Goal: Information Seeking & Learning: Learn about a topic

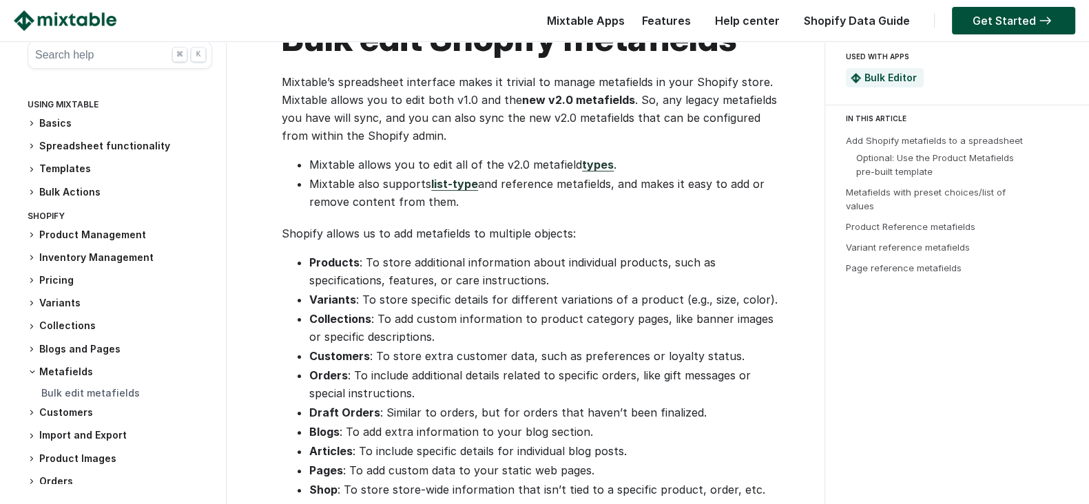
scroll to position [431, 0]
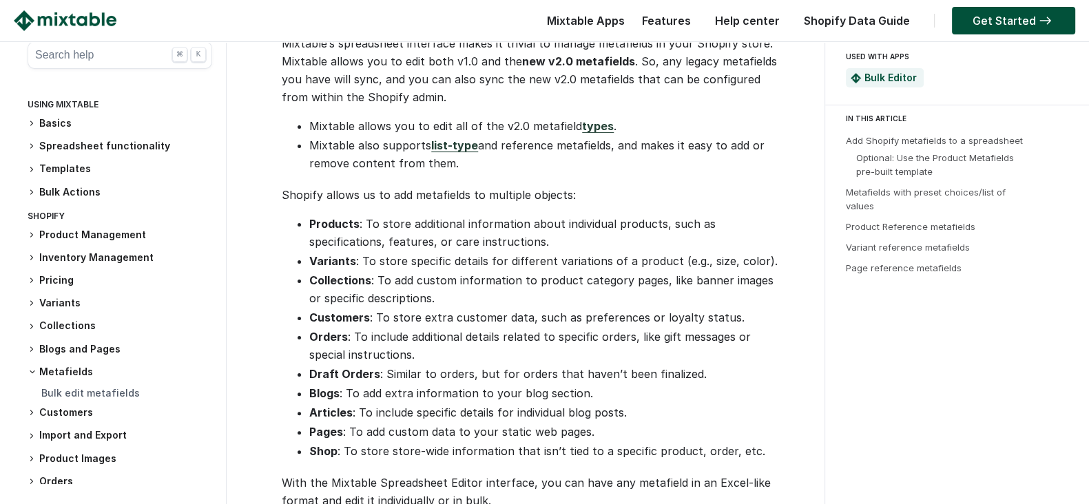
drag, startPoint x: 466, startPoint y: 311, endPoint x: 733, endPoint y: 315, distance: 267.3
click at [733, 315] on li "Customers : To store extra customer data, such as preferences or loyalty status." at bounding box center [546, 318] width 474 height 18
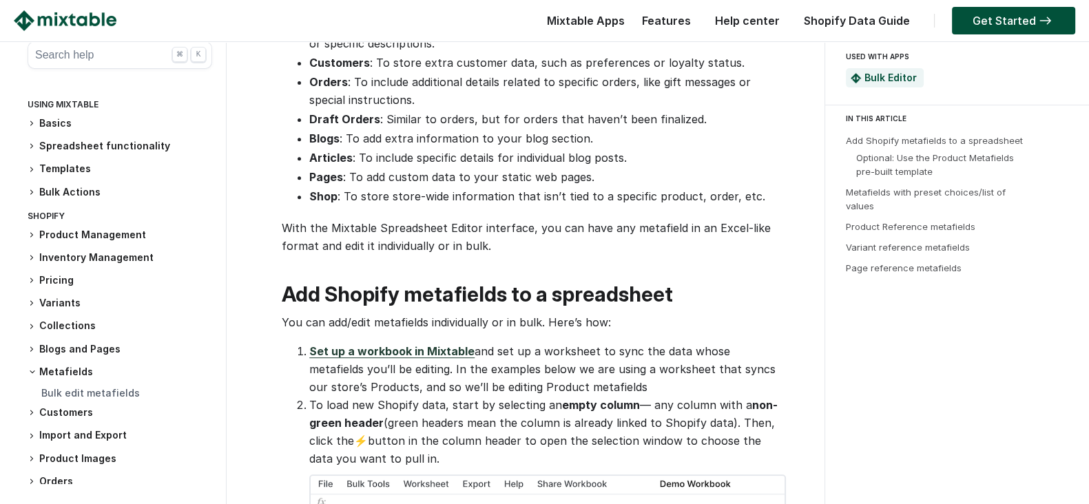
scroll to position [688, 0]
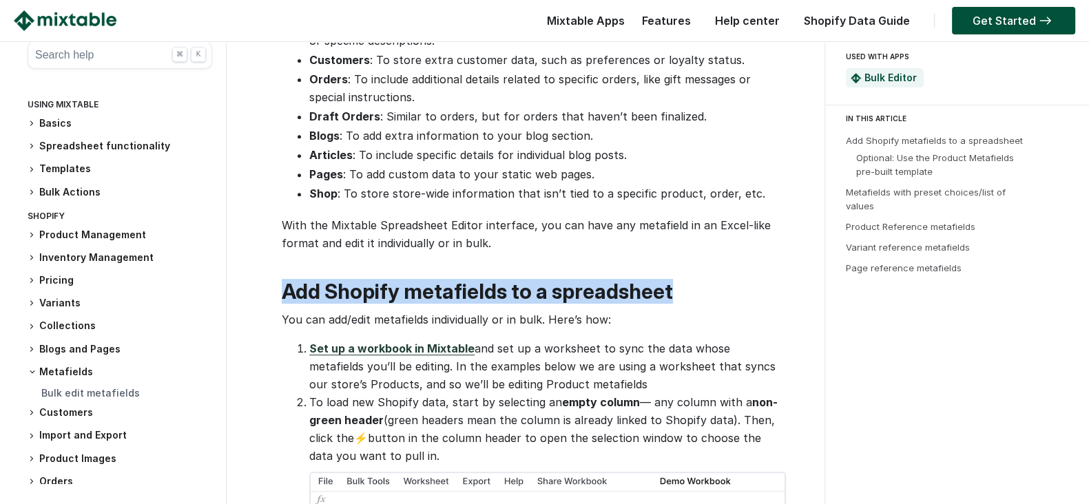
drag, startPoint x: 287, startPoint y: 295, endPoint x: 675, endPoint y: 285, distance: 388.6
click at [675, 285] on h2 "Add Shopify metafields to a spreadsheet" at bounding box center [532, 292] width 501 height 24
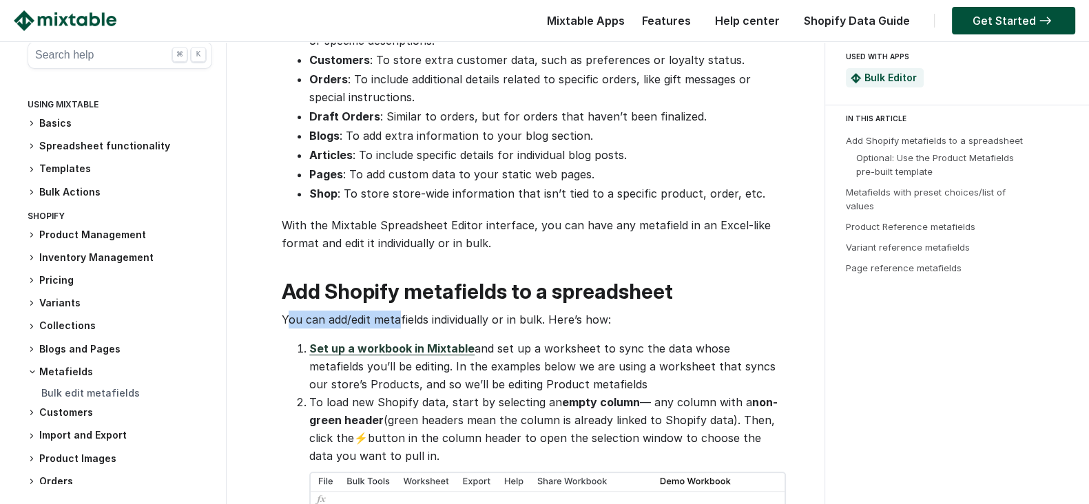
drag, startPoint x: 288, startPoint y: 322, endPoint x: 396, endPoint y: 314, distance: 108.4
click at [396, 314] on p "You can add/edit metafields individually or in bulk. Here’s how:" at bounding box center [532, 320] width 501 height 18
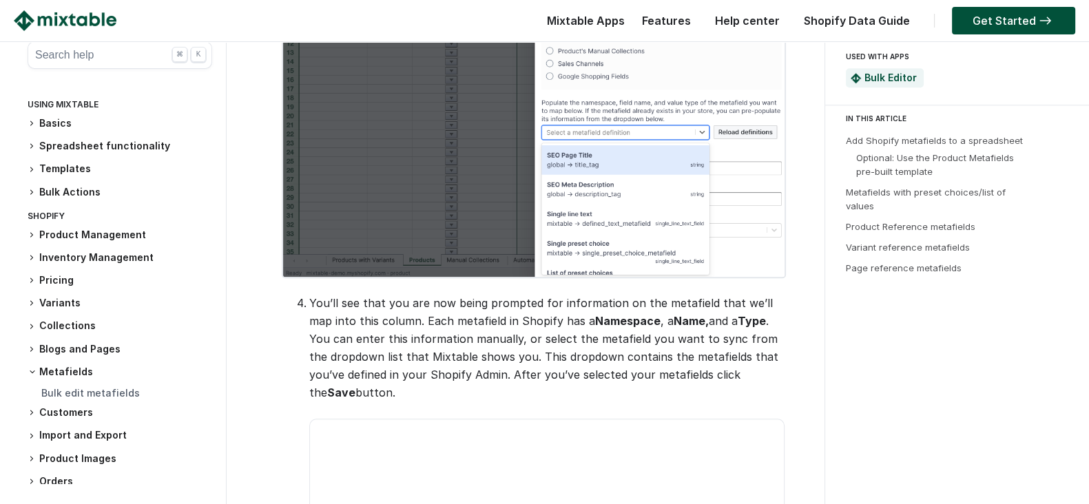
scroll to position [1636, 0]
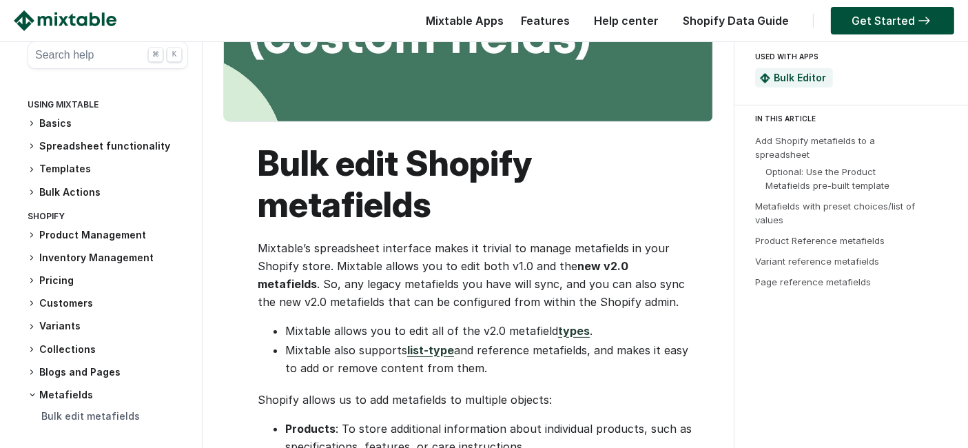
scroll to position [229, 0]
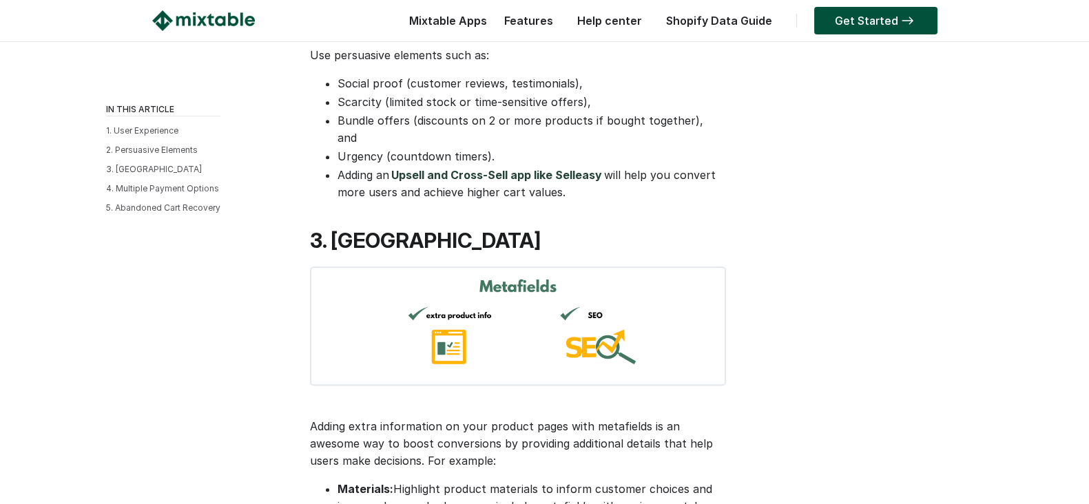
scroll to position [1205, 0]
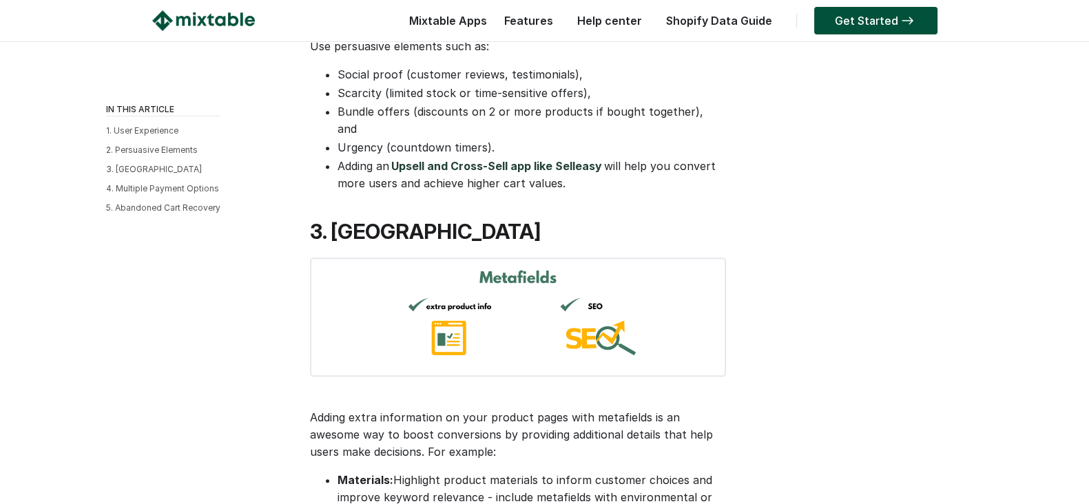
click at [859, 186] on div "☰ Mixtable Apps Spreadsheet Editor Mixtable's spreadsheet is the most powerful …" at bounding box center [545, 391] width 1034 height 3109
